Goal: Find specific page/section: Find specific page/section

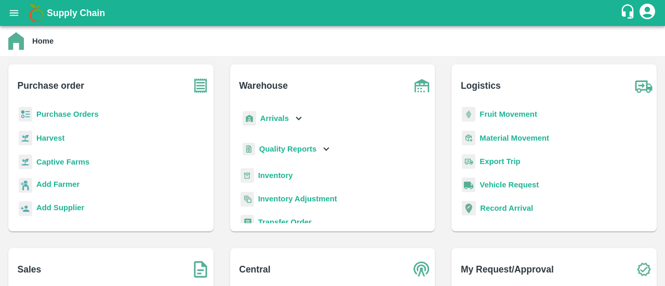
click at [265, 174] on b "Inventory" at bounding box center [275, 175] width 35 height 8
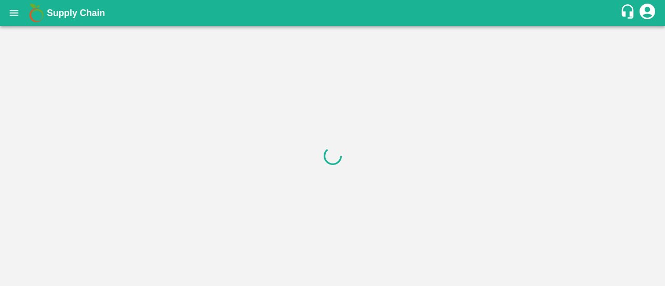
click at [83, 41] on div at bounding box center [332, 156] width 665 height 260
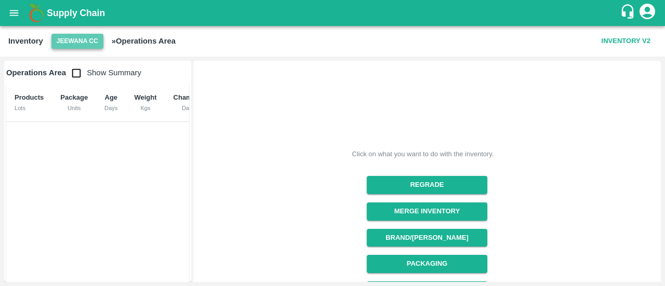
click at [71, 45] on button "Jeewana CC" at bounding box center [77, 41] width 52 height 15
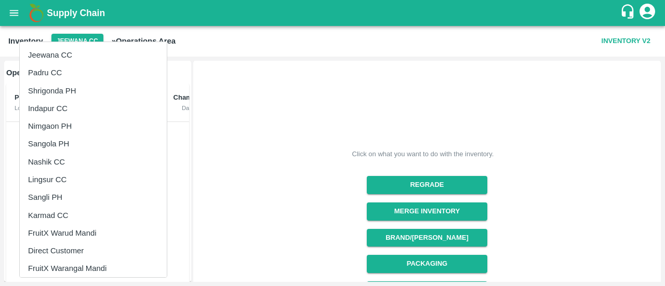
scroll to position [165, 0]
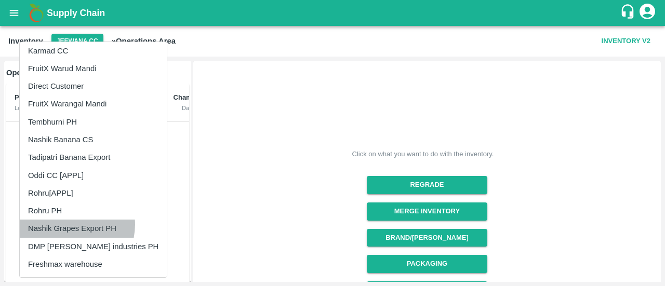
click at [67, 224] on li "Nashik Grapes Export PH" at bounding box center [93, 229] width 147 height 18
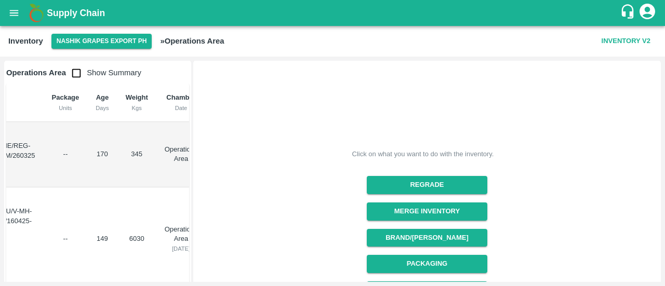
scroll to position [0, 0]
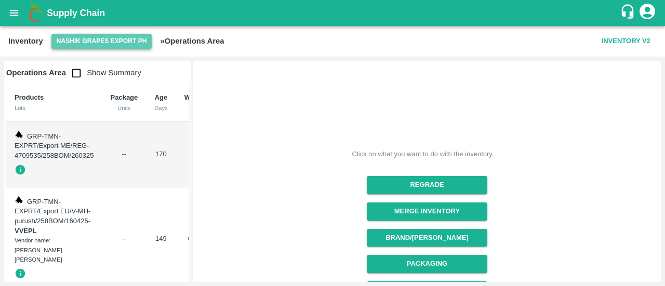
click at [83, 41] on button "Nashik Grapes Export PH" at bounding box center [101, 41] width 101 height 15
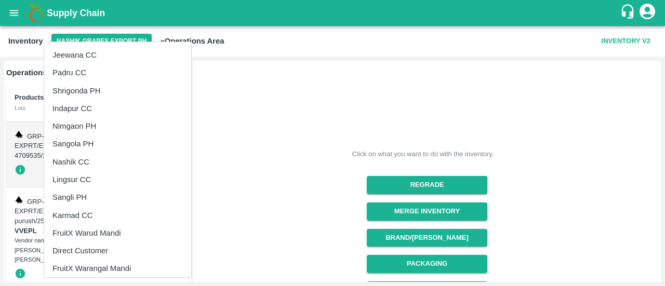
click at [80, 100] on li "Indapur CC" at bounding box center [117, 109] width 147 height 18
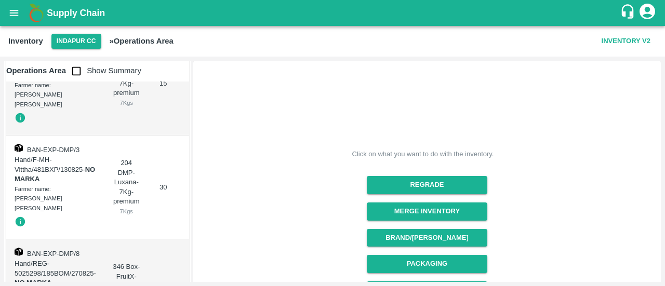
scroll to position [181, 0]
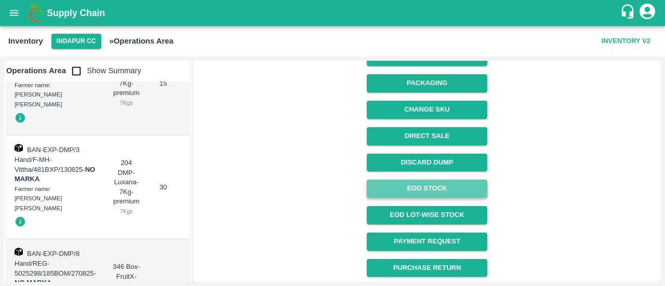
click at [438, 191] on link "EOD Stock" at bounding box center [427, 189] width 120 height 18
